Goal: Task Accomplishment & Management: Manage account settings

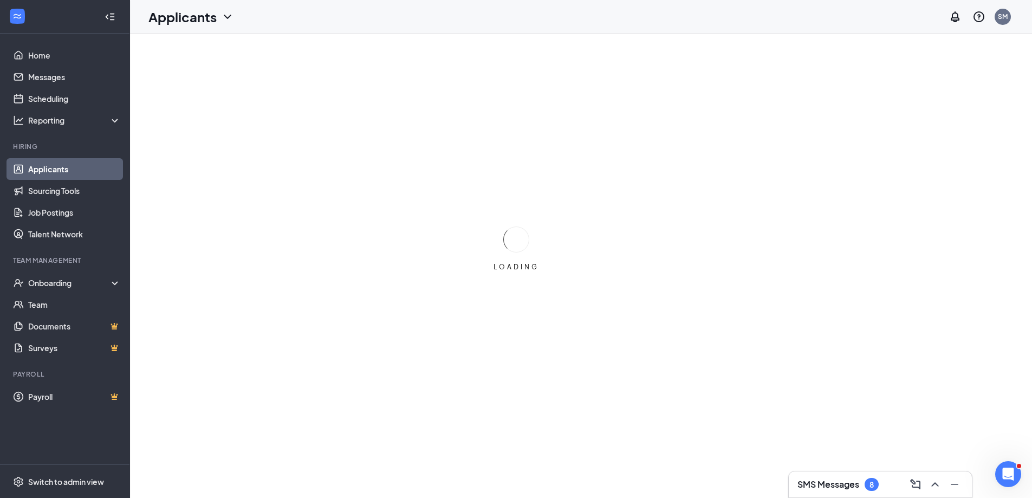
click at [851, 483] on h3 "SMS Messages" at bounding box center [829, 484] width 62 height 12
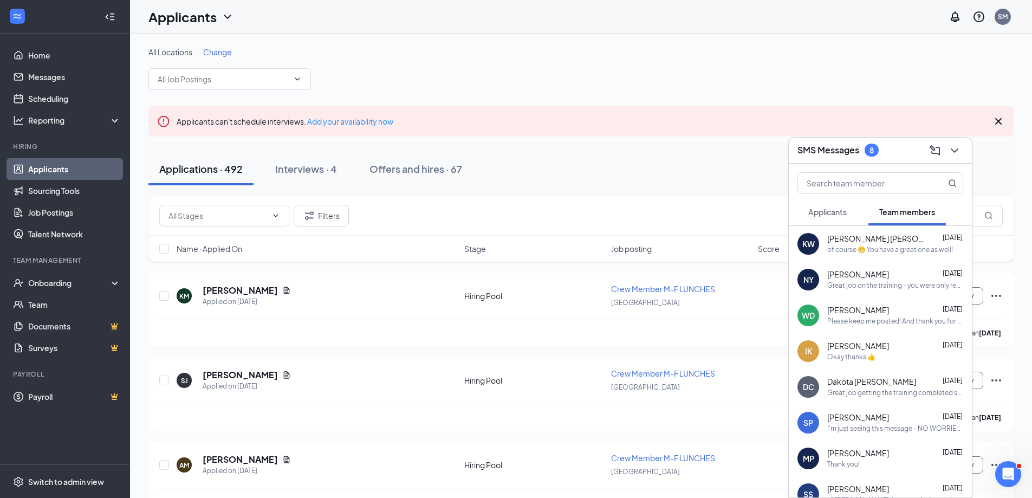
click at [830, 208] on span "Applicants" at bounding box center [827, 212] width 38 height 10
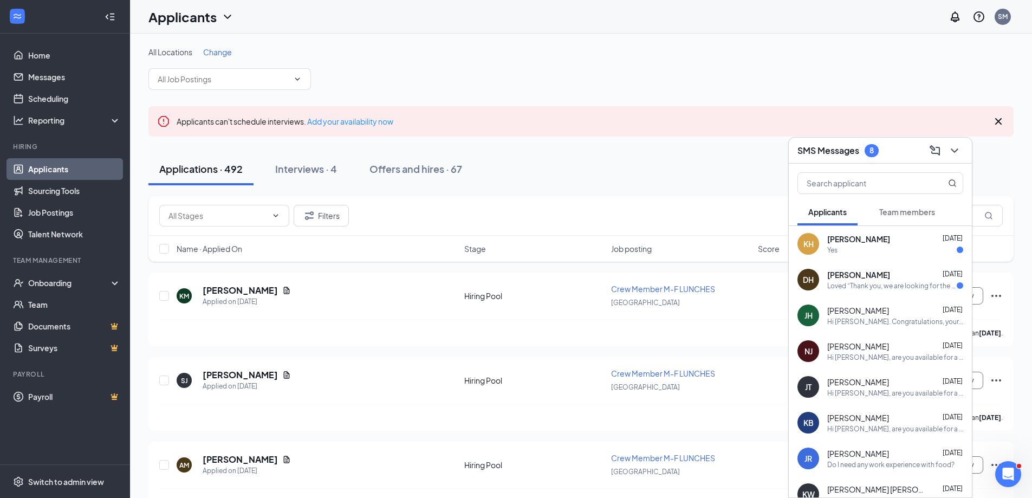
click at [860, 244] on div "Krystale Hester Sep 15 Yes" at bounding box center [895, 244] width 136 height 21
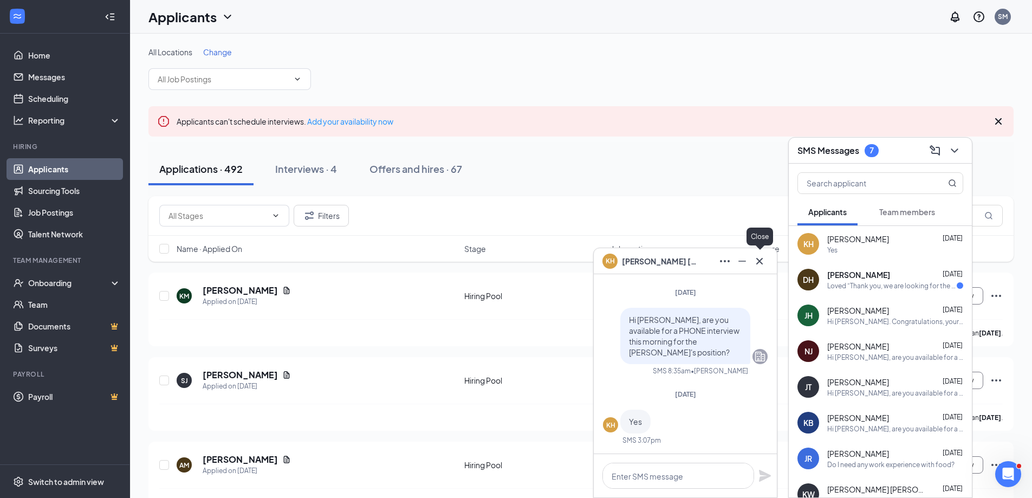
click at [759, 262] on icon "Cross" at bounding box center [759, 260] width 7 height 7
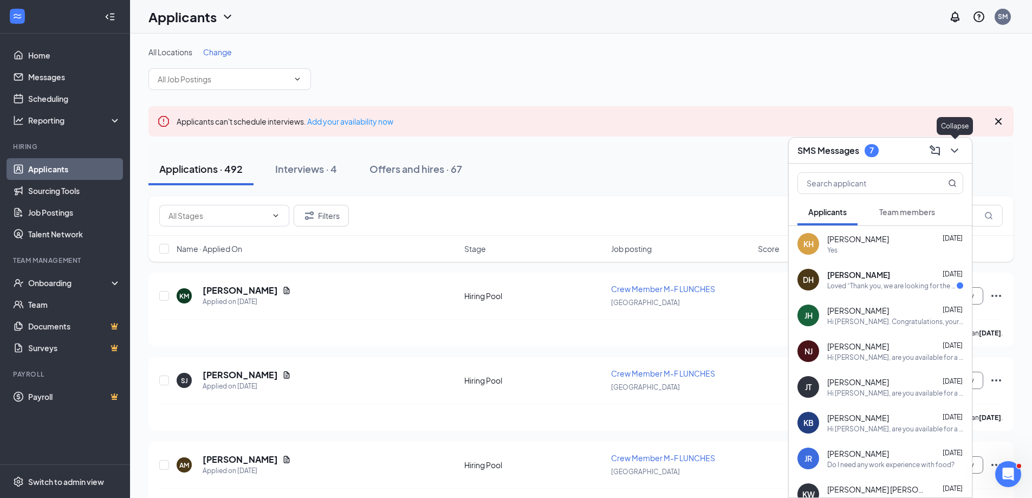
click at [958, 145] on icon "ChevronDown" at bounding box center [954, 150] width 13 height 13
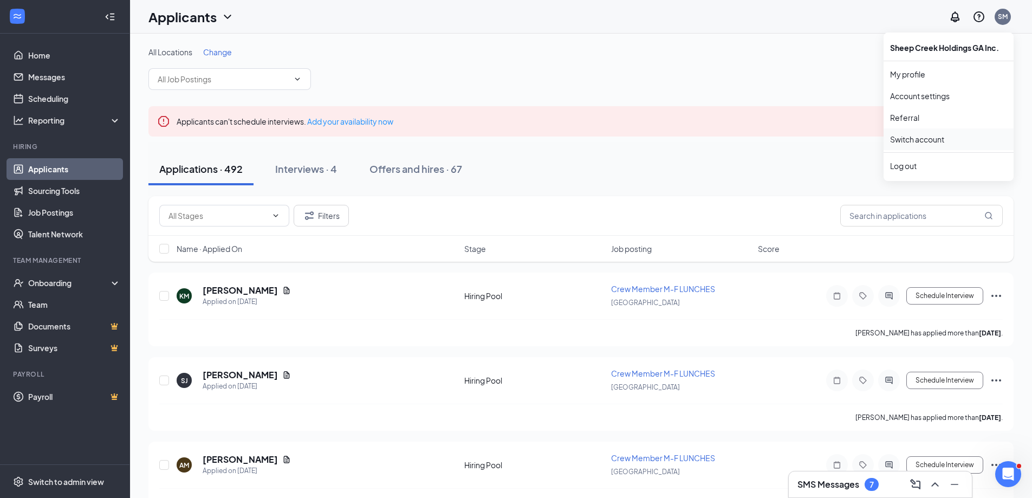
click at [934, 141] on link "Switch account" at bounding box center [917, 139] width 54 height 10
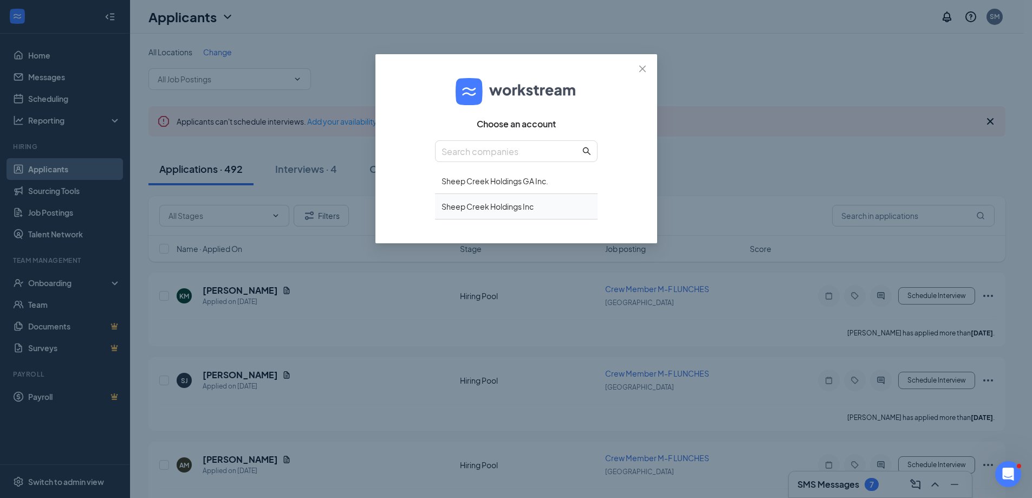
click at [503, 206] on div "Sheep Creek Holdings Inc" at bounding box center [516, 206] width 163 height 25
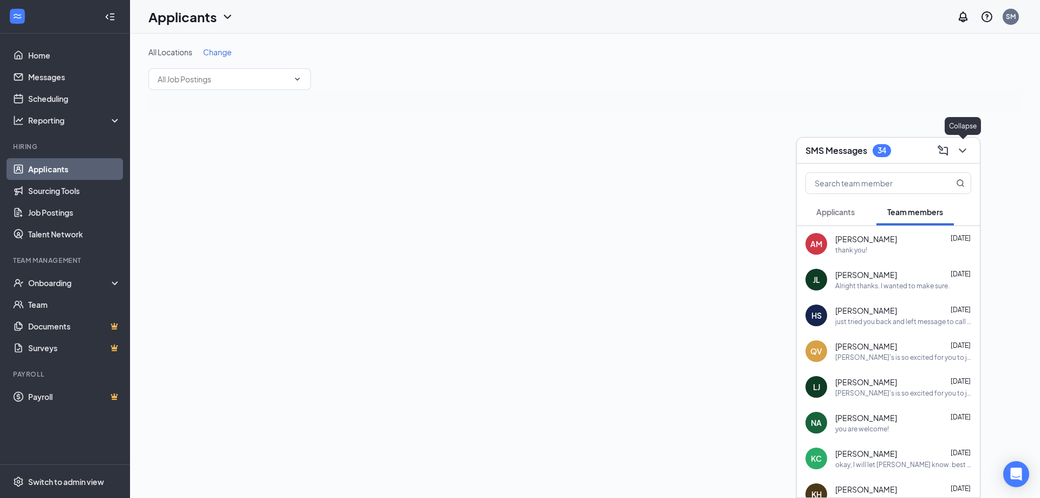
click at [958, 151] on icon "ChevronDown" at bounding box center [962, 150] width 13 height 13
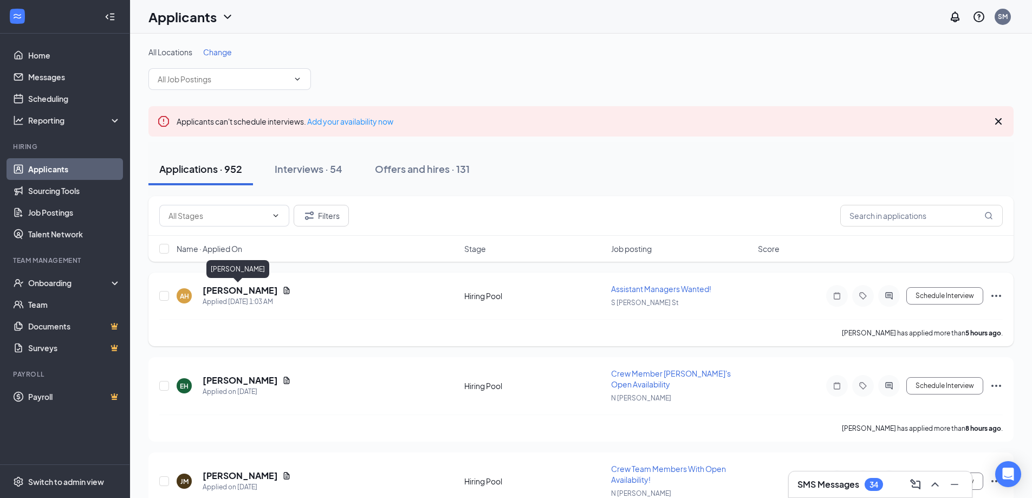
click at [224, 288] on h5 "[PERSON_NAME]" at bounding box center [240, 290] width 75 height 12
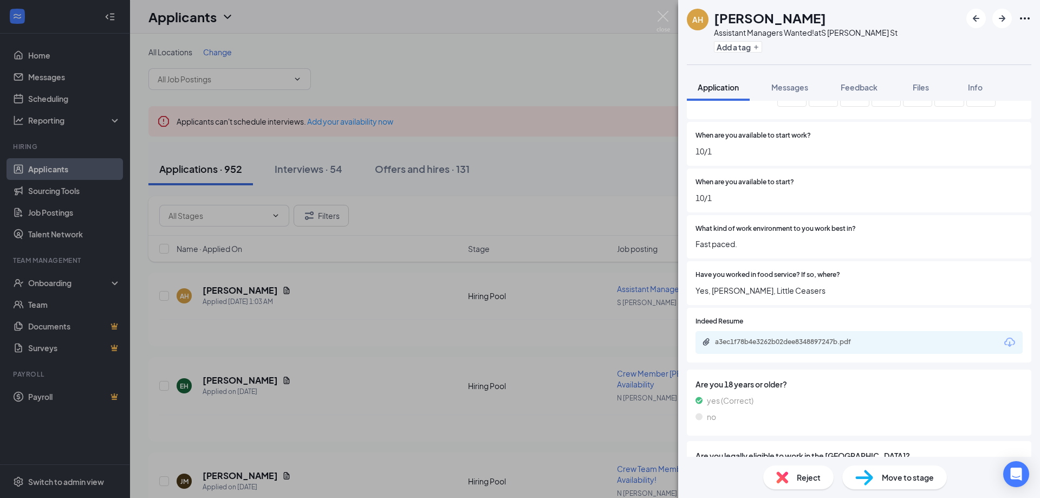
scroll to position [379, 0]
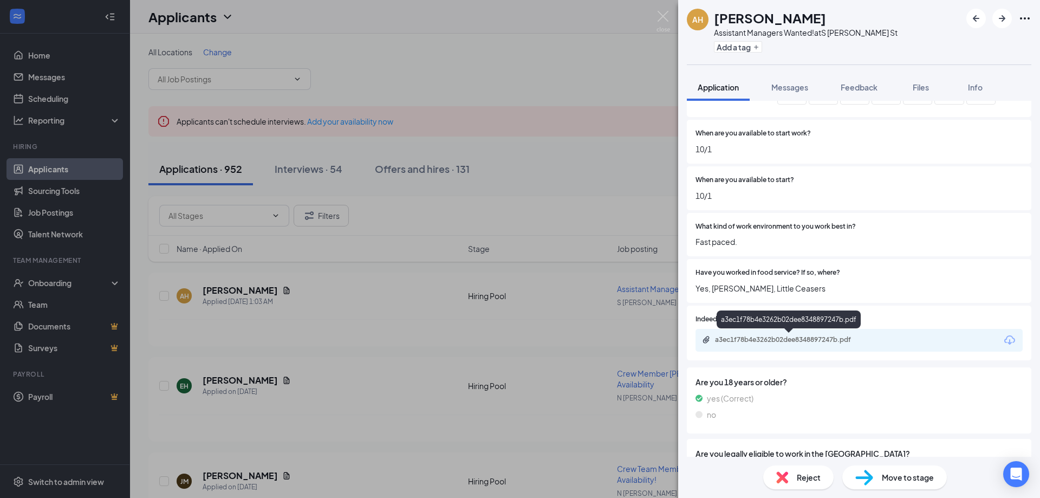
click at [766, 339] on div "a3ec1f78b4e3262b02dee8348897247b.pdf" at bounding box center [791, 339] width 152 height 9
click at [787, 87] on span "Messages" at bounding box center [790, 87] width 37 height 10
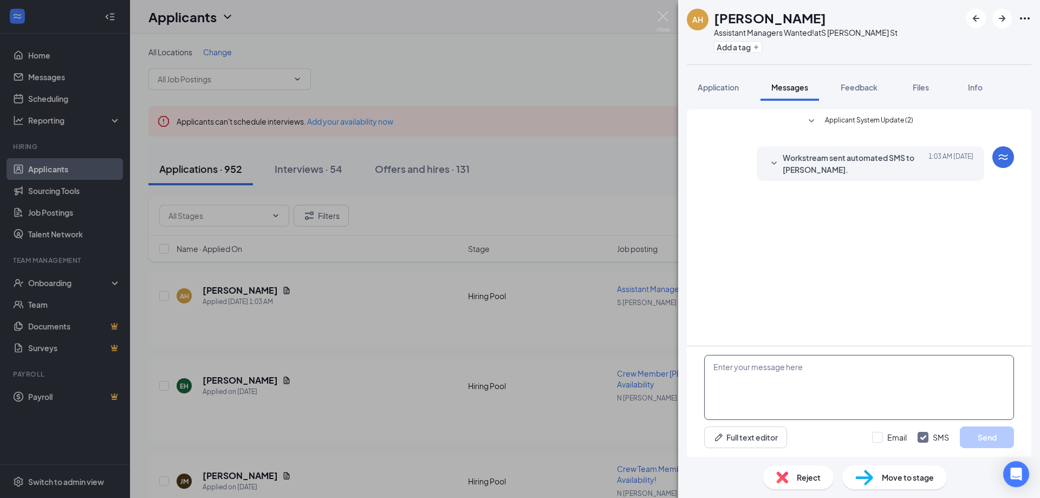
click at [755, 377] on textarea at bounding box center [859, 387] width 310 height 65
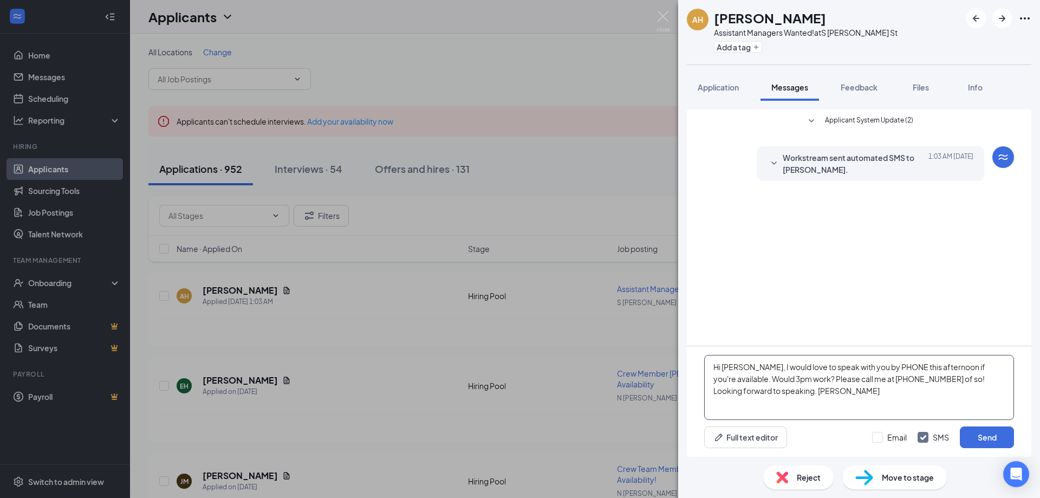
click at [744, 378] on textarea "Hi [PERSON_NAME], I would love to speak with you by PHONE this afternoon if you…" at bounding box center [859, 387] width 310 height 65
click at [721, 380] on textarea "Hi [PERSON_NAME], I would love to speak with you by PHONE this afternoon if you…" at bounding box center [859, 387] width 310 height 65
click at [753, 390] on textarea "Hi [PERSON_NAME], I would love to speak with you by PHONE this afternoon if you…" at bounding box center [859, 387] width 310 height 65
type textarea "Hi [PERSON_NAME], I would love to speak with you by PHONE this afternoon if you…"
click at [986, 436] on button "Send" at bounding box center [987, 437] width 54 height 22
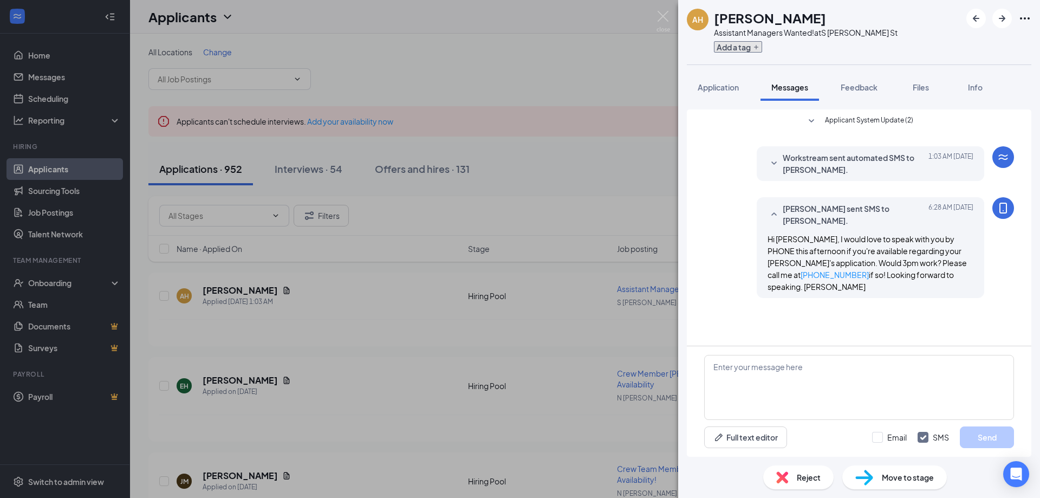
click at [755, 45] on icon "Plus" at bounding box center [756, 47] width 7 height 7
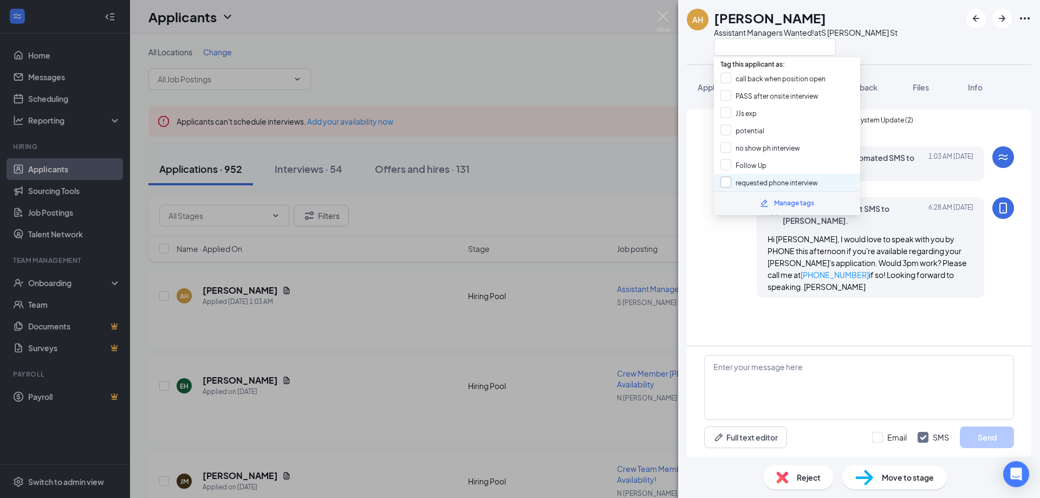
click at [762, 183] on input "requested phone interview" at bounding box center [770, 183] width 98 height 12
checkbox input "true"
click at [753, 113] on input "JJs exp" at bounding box center [739, 113] width 36 height 12
checkbox input "true"
click at [753, 129] on input "potential" at bounding box center [743, 131] width 44 height 12
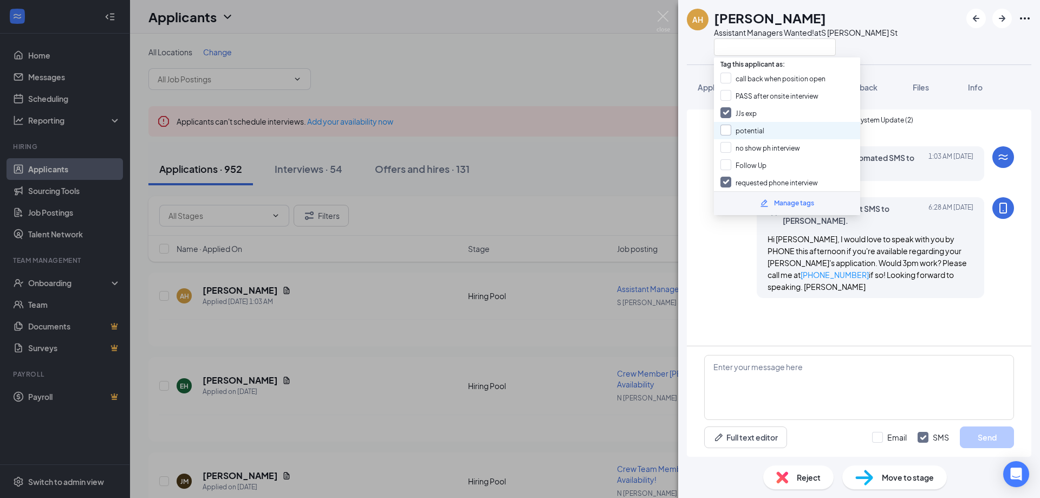
checkbox input "true"
click at [895, 44] on div "AH [PERSON_NAME] Assistant Managers Wanted! at S [PERSON_NAME][GEOGRAPHIC_DATA]" at bounding box center [859, 32] width 362 height 64
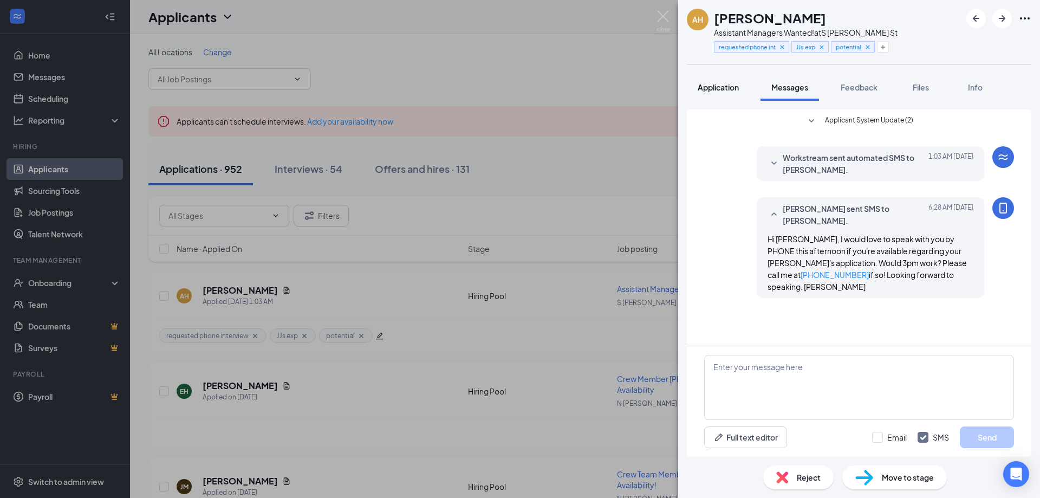
click at [713, 87] on span "Application" at bounding box center [718, 87] width 41 height 10
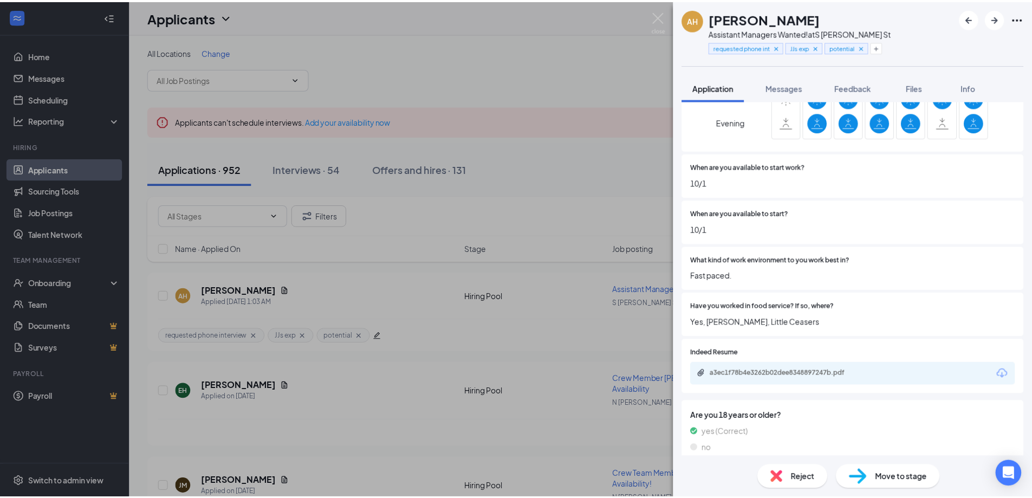
scroll to position [379, 0]
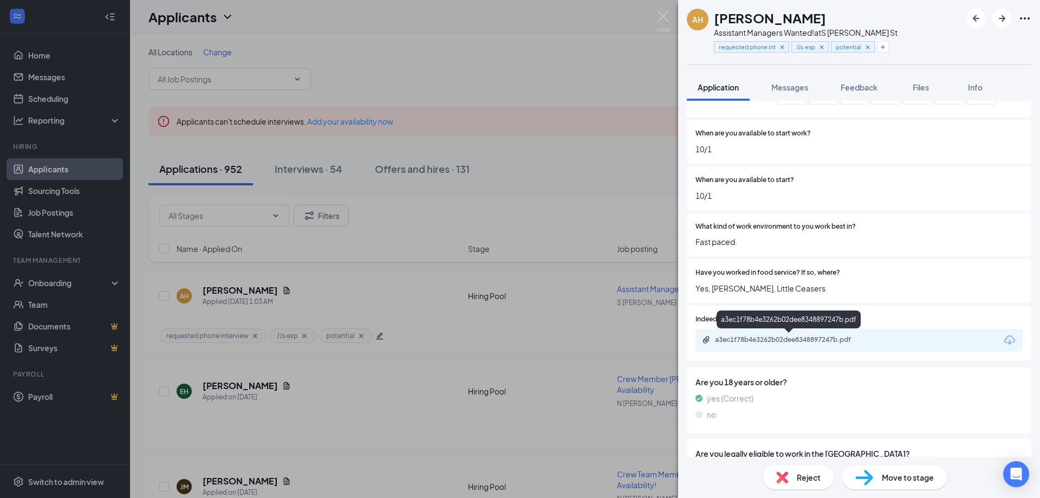
click at [758, 339] on div "a3ec1f78b4e3262b02dee8348897247b.pdf" at bounding box center [791, 339] width 152 height 9
click at [660, 16] on img at bounding box center [664, 21] width 14 height 21
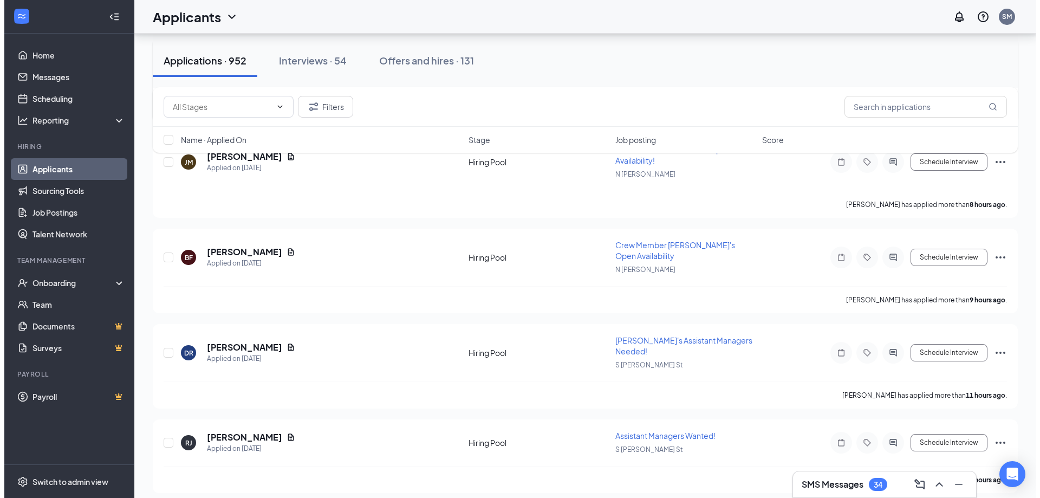
scroll to position [325, 0]
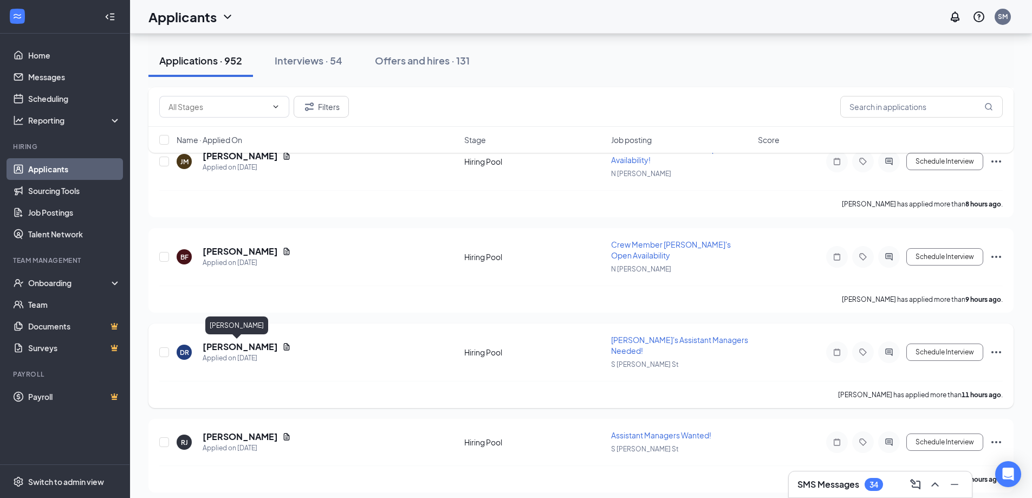
click at [213, 349] on h5 "[PERSON_NAME]" at bounding box center [240, 347] width 75 height 12
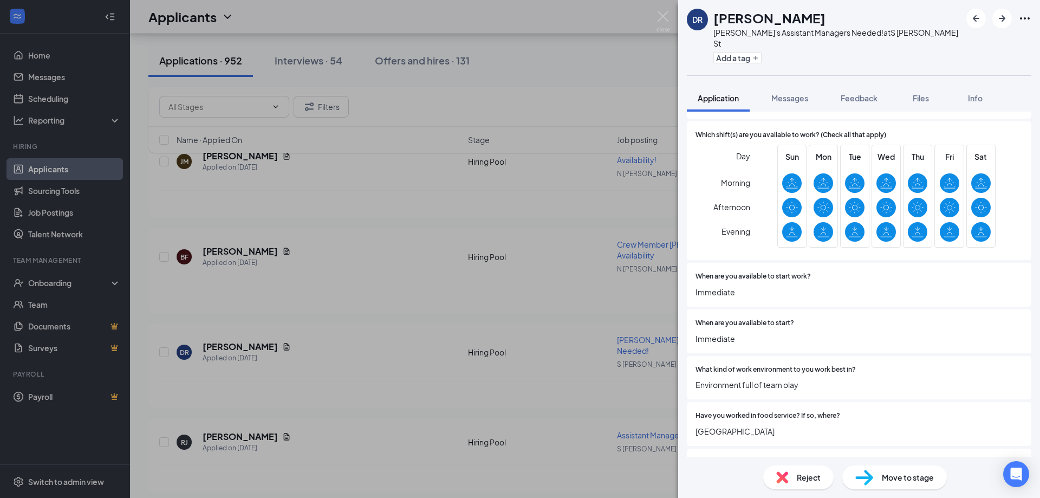
scroll to position [325, 0]
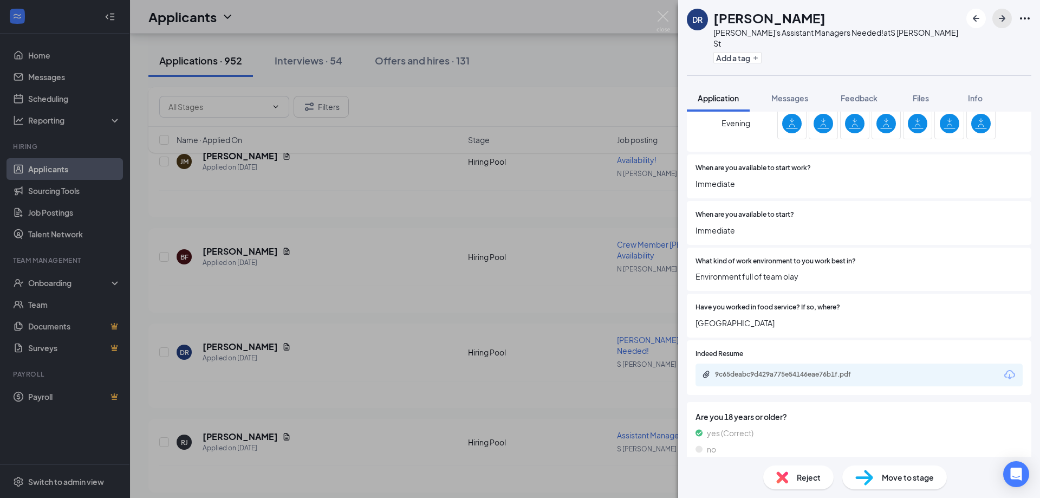
click at [1003, 18] on icon "ArrowRight" at bounding box center [1002, 18] width 7 height 7
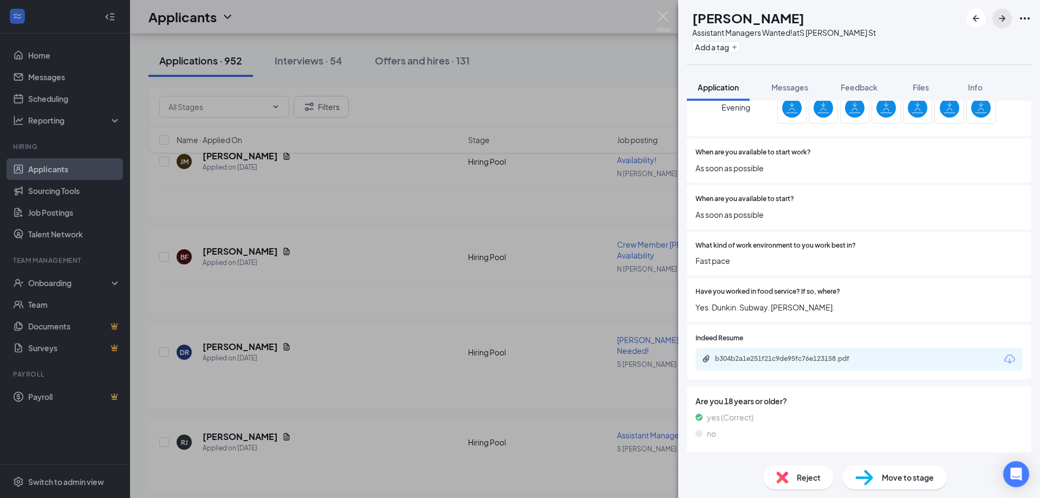
scroll to position [379, 0]
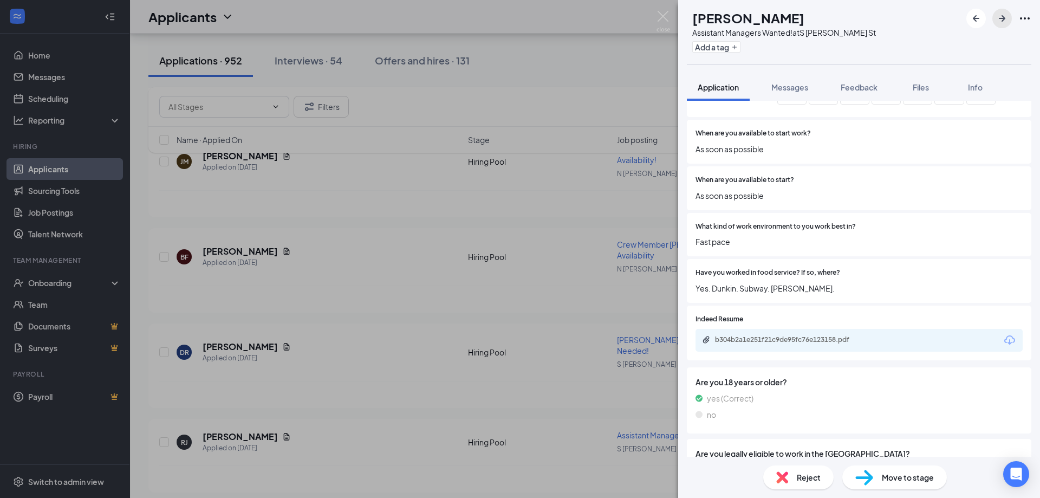
click at [997, 20] on icon "ArrowRight" at bounding box center [1002, 18] width 13 height 13
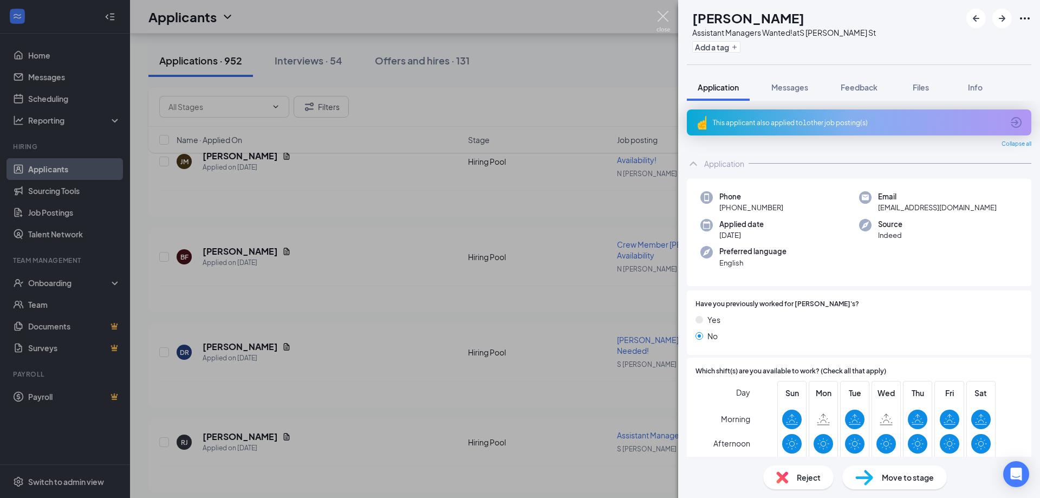
click at [660, 14] on img at bounding box center [664, 21] width 14 height 21
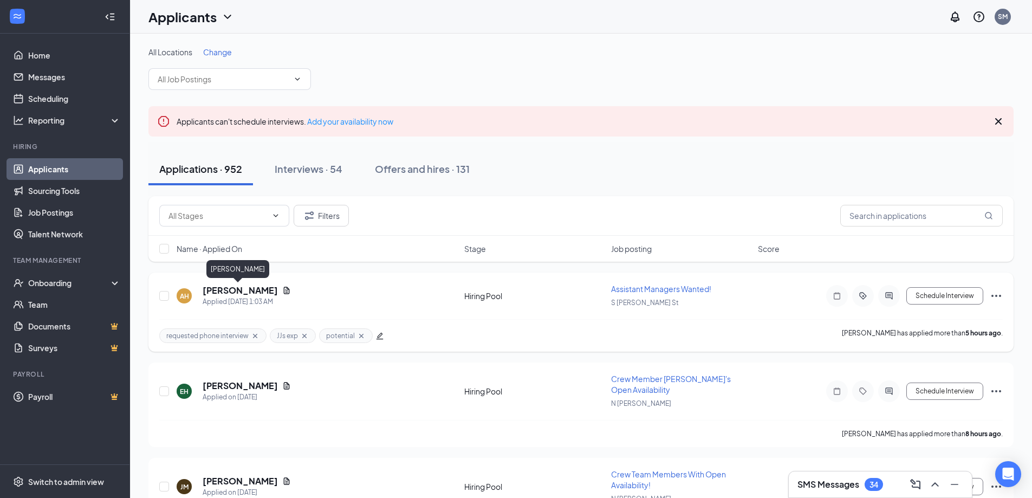
click at [242, 288] on h5 "[PERSON_NAME]" at bounding box center [240, 290] width 75 height 12
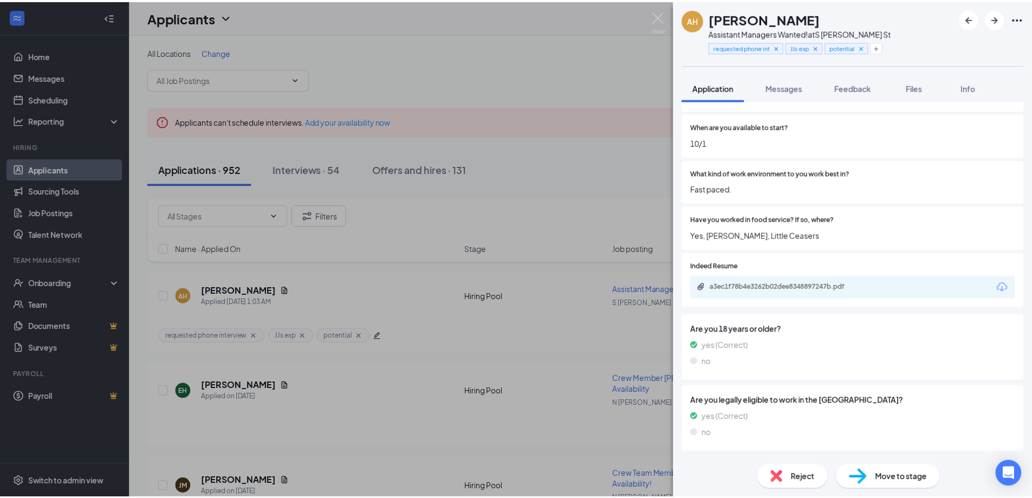
scroll to position [433, 0]
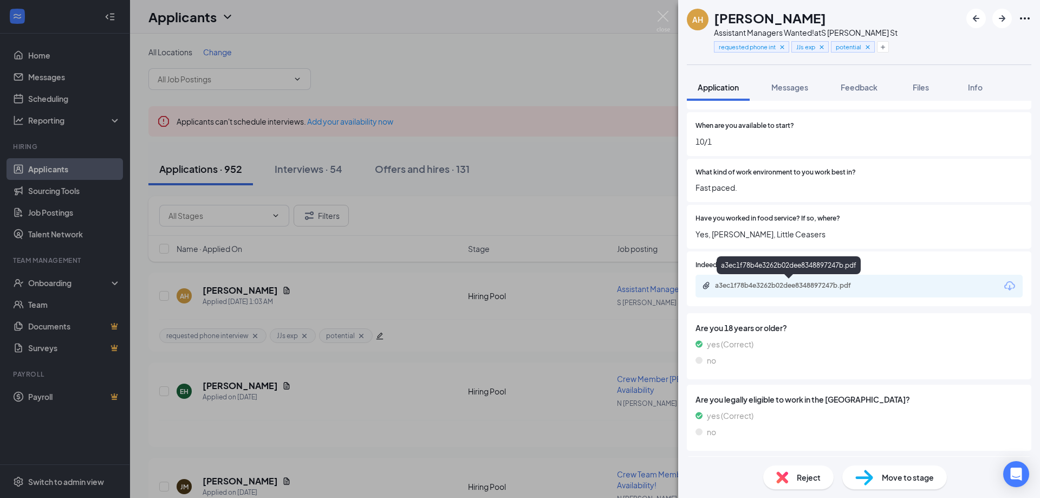
click at [785, 285] on div "a3ec1f78b4e3262b02dee8348897247b.pdf" at bounding box center [791, 285] width 152 height 9
click at [664, 15] on img at bounding box center [664, 21] width 14 height 21
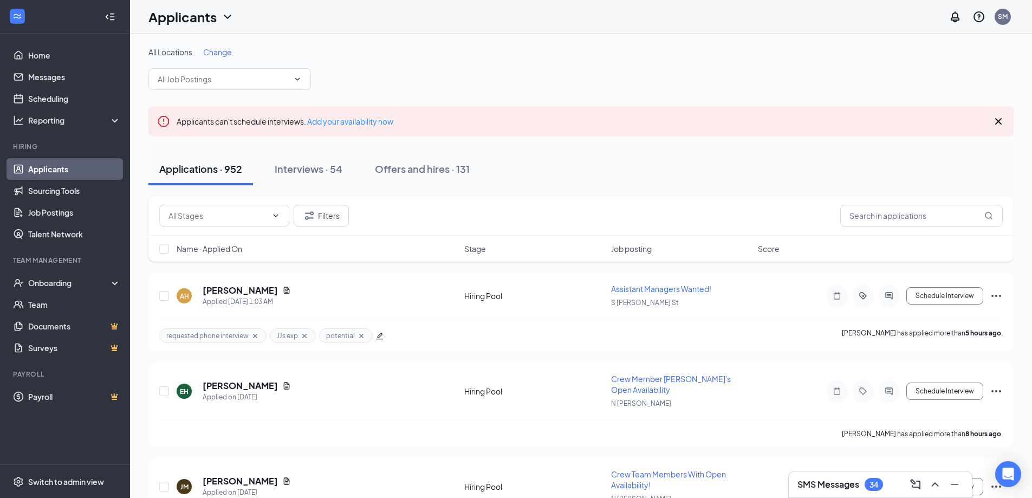
click at [49, 165] on link "Applicants" at bounding box center [74, 169] width 93 height 22
click at [825, 481] on h3 "SMS Messages" at bounding box center [829, 484] width 62 height 12
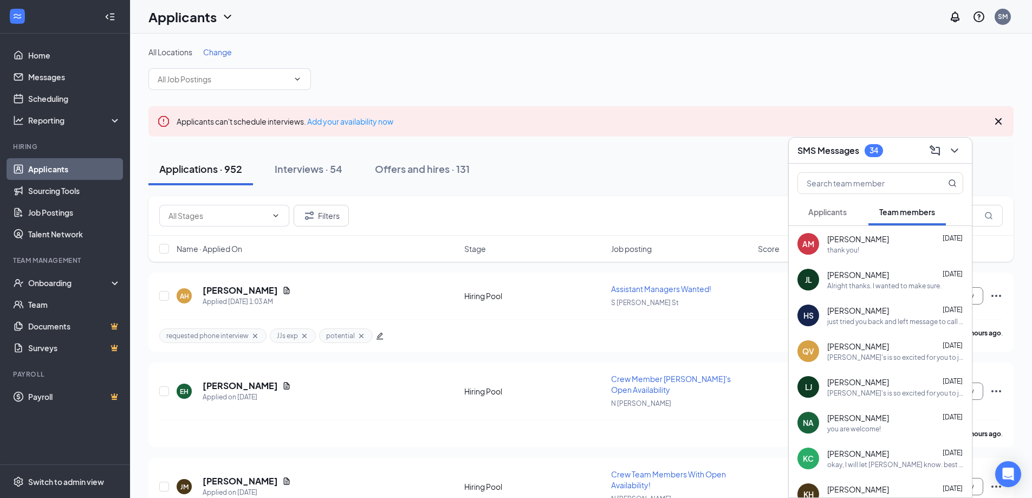
click at [830, 213] on span "Applicants" at bounding box center [827, 212] width 38 height 10
